Goal: Share content

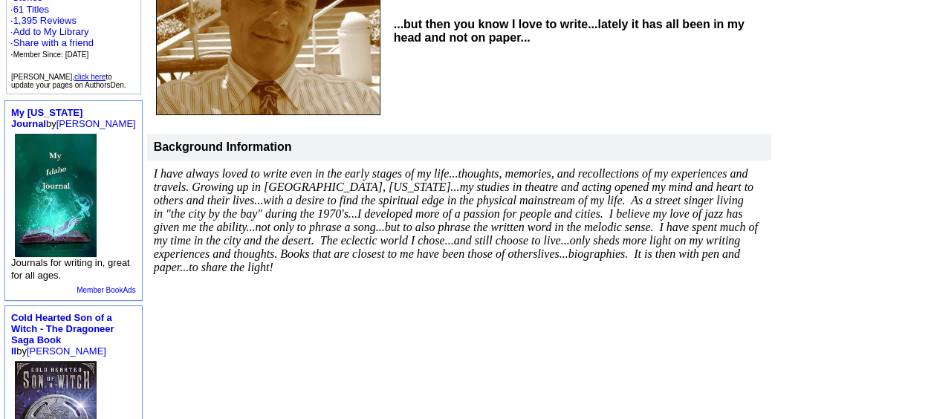
scroll to position [74, 0]
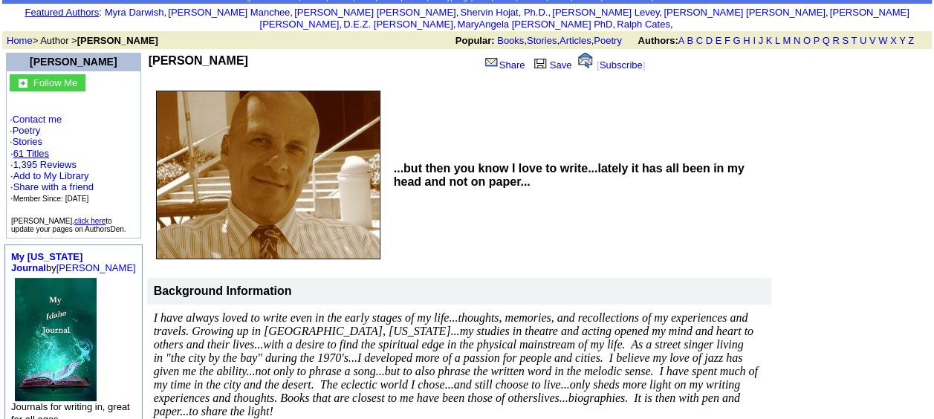
click at [31, 148] on link "61 Titles" at bounding box center [31, 153] width 36 height 11
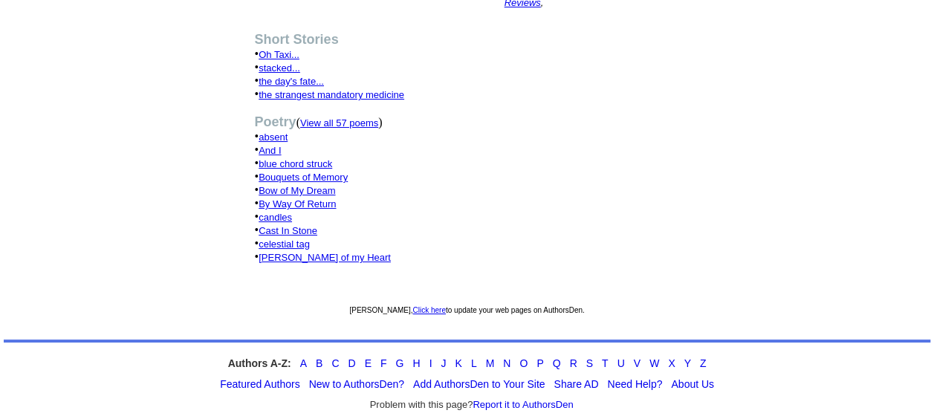
scroll to position [446, 0]
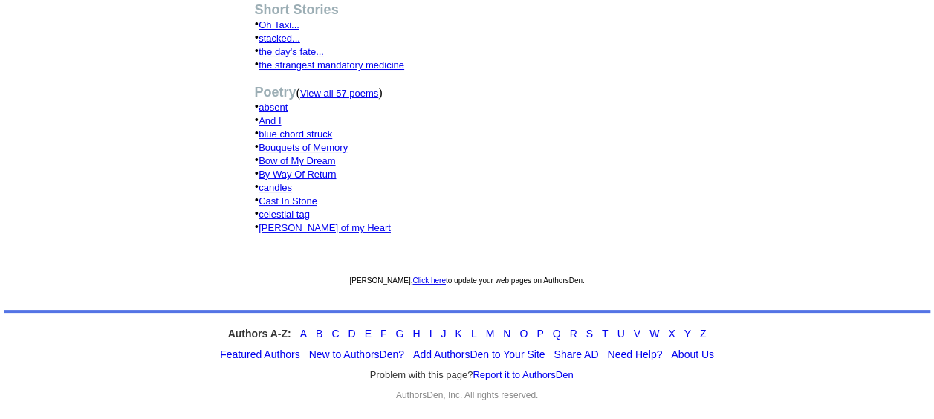
click at [351, 99] on font "View all 57 poems" at bounding box center [339, 93] width 78 height 11
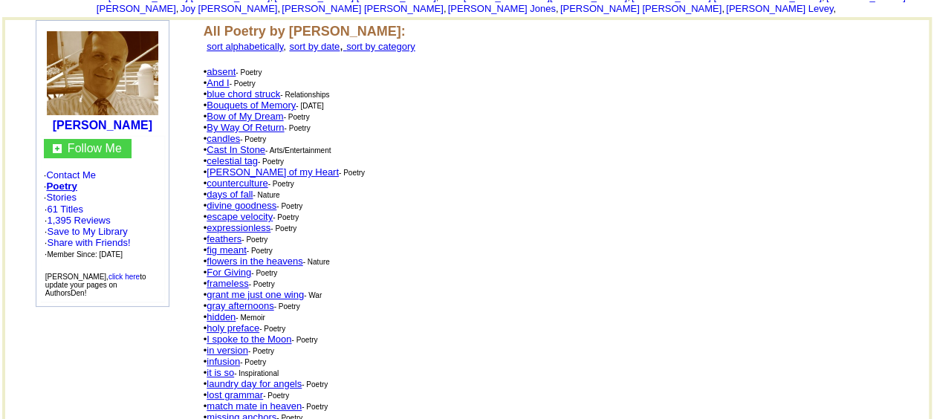
scroll to position [149, 0]
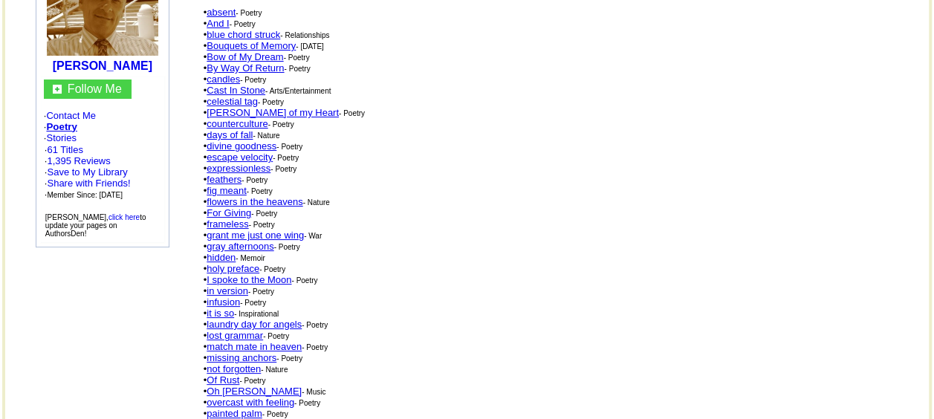
click at [250, 330] on link "lost grammar" at bounding box center [235, 335] width 56 height 11
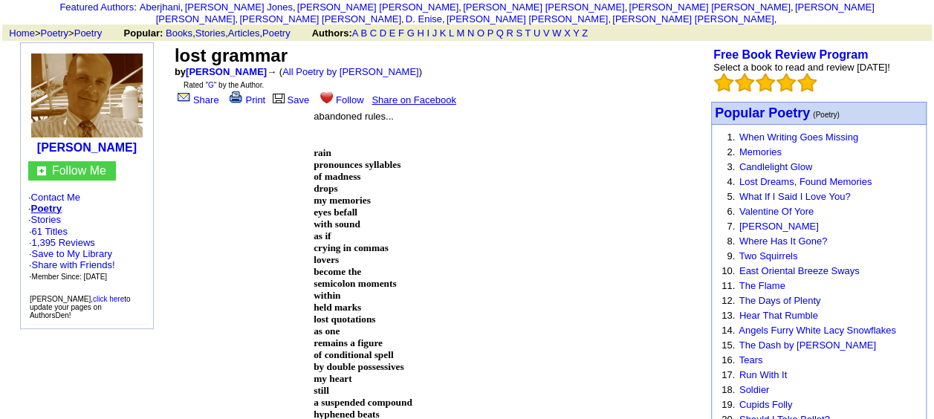
scroll to position [74, 0]
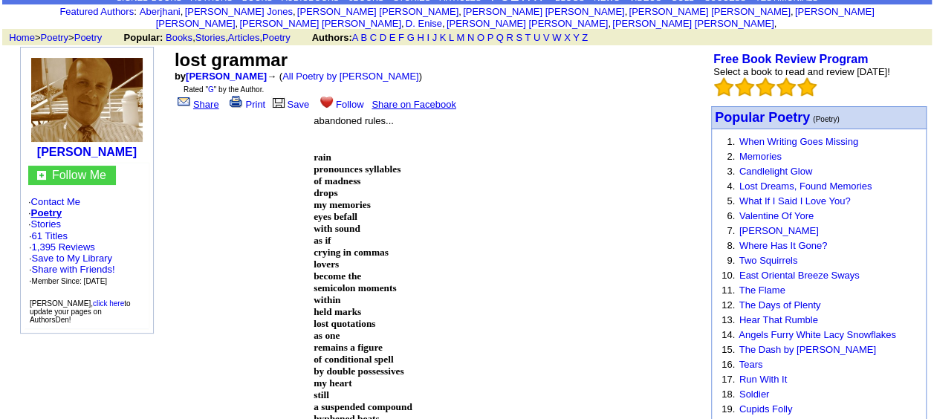
click at [202, 99] on link "Share" at bounding box center [197, 104] width 45 height 11
